Goal: Navigation & Orientation: Find specific page/section

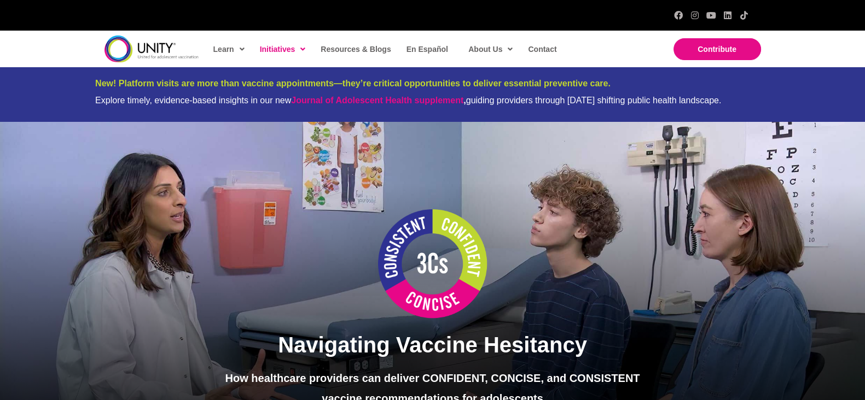
click at [273, 85] on span "Adolescent Immunization Action Week 2025" at bounding box center [306, 88] width 85 height 16
